Goal: Information Seeking & Learning: Learn about a topic

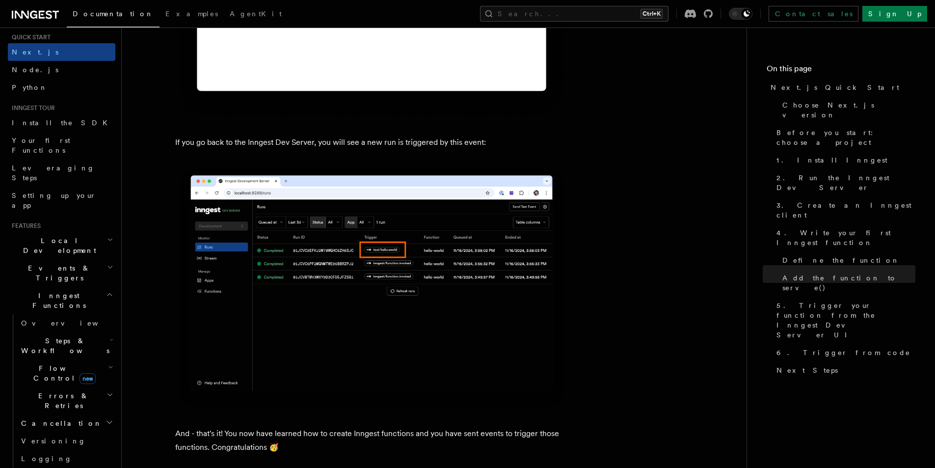
scroll to position [23, 0]
click at [53, 295] on span "Inngest Functions" at bounding box center [57, 305] width 98 height 20
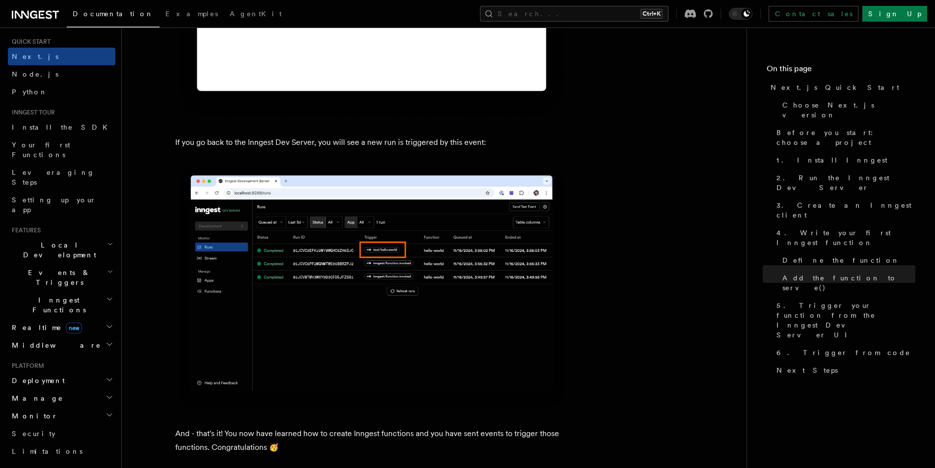
click at [56, 295] on span "Inngest Functions" at bounding box center [57, 305] width 98 height 20
click at [65, 340] on span "Steps & Workflows" at bounding box center [63, 350] width 92 height 20
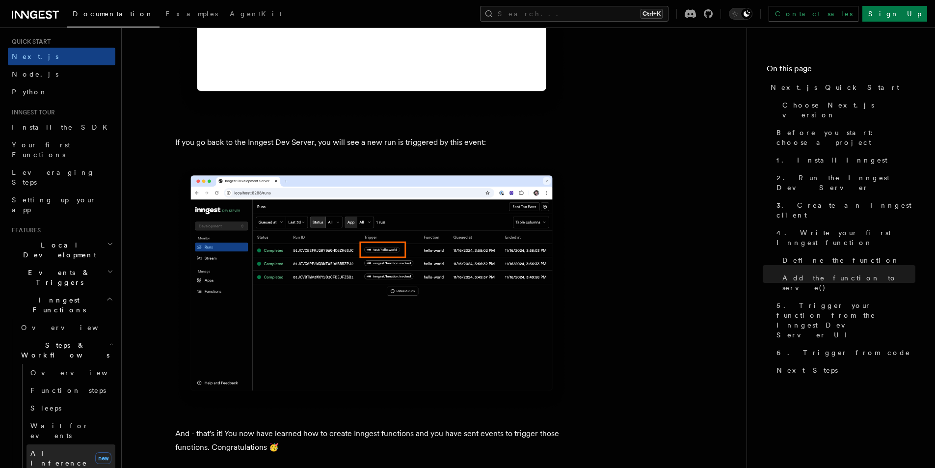
click at [51, 449] on span "AI Inference" at bounding box center [58, 458] width 57 height 18
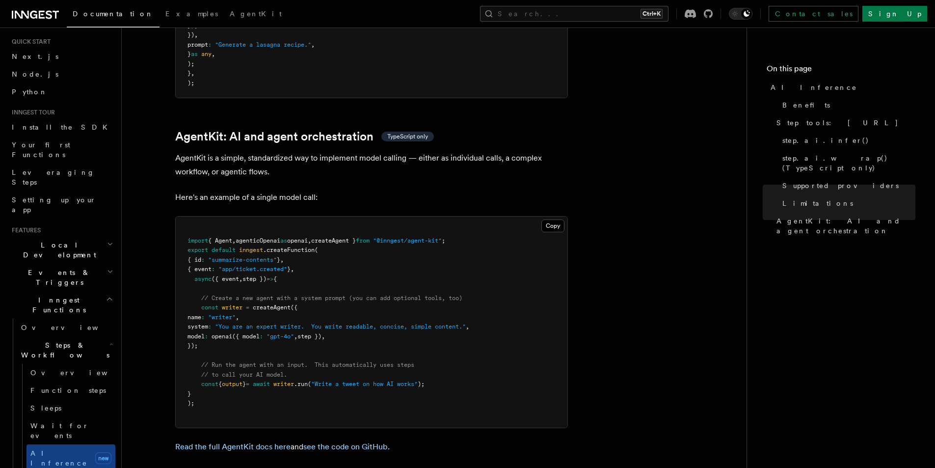
scroll to position [2896, 0]
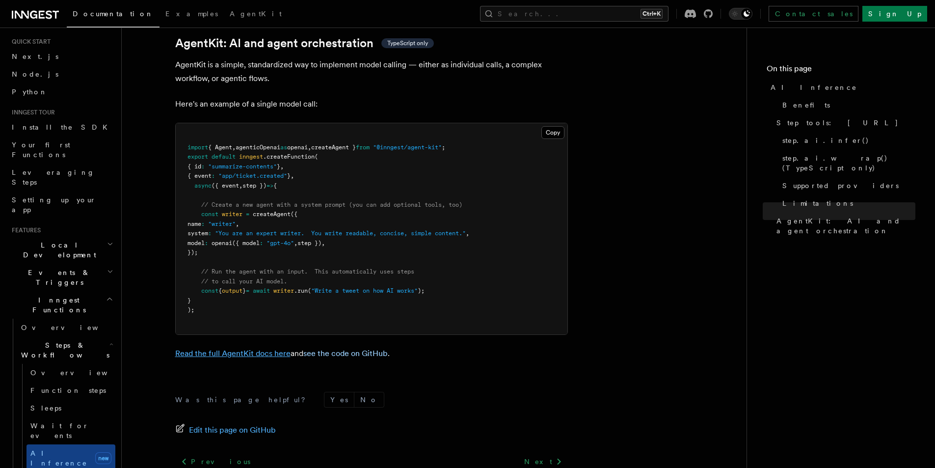
click at [258, 349] on link "Read the full AgentKit docs here" at bounding box center [232, 353] width 115 height 9
click at [546, 126] on button "Copy Copied" at bounding box center [552, 132] width 23 height 13
click at [551, 126] on button "Copy Copied" at bounding box center [552, 132] width 23 height 13
